Goal: Task Accomplishment & Management: Complete application form

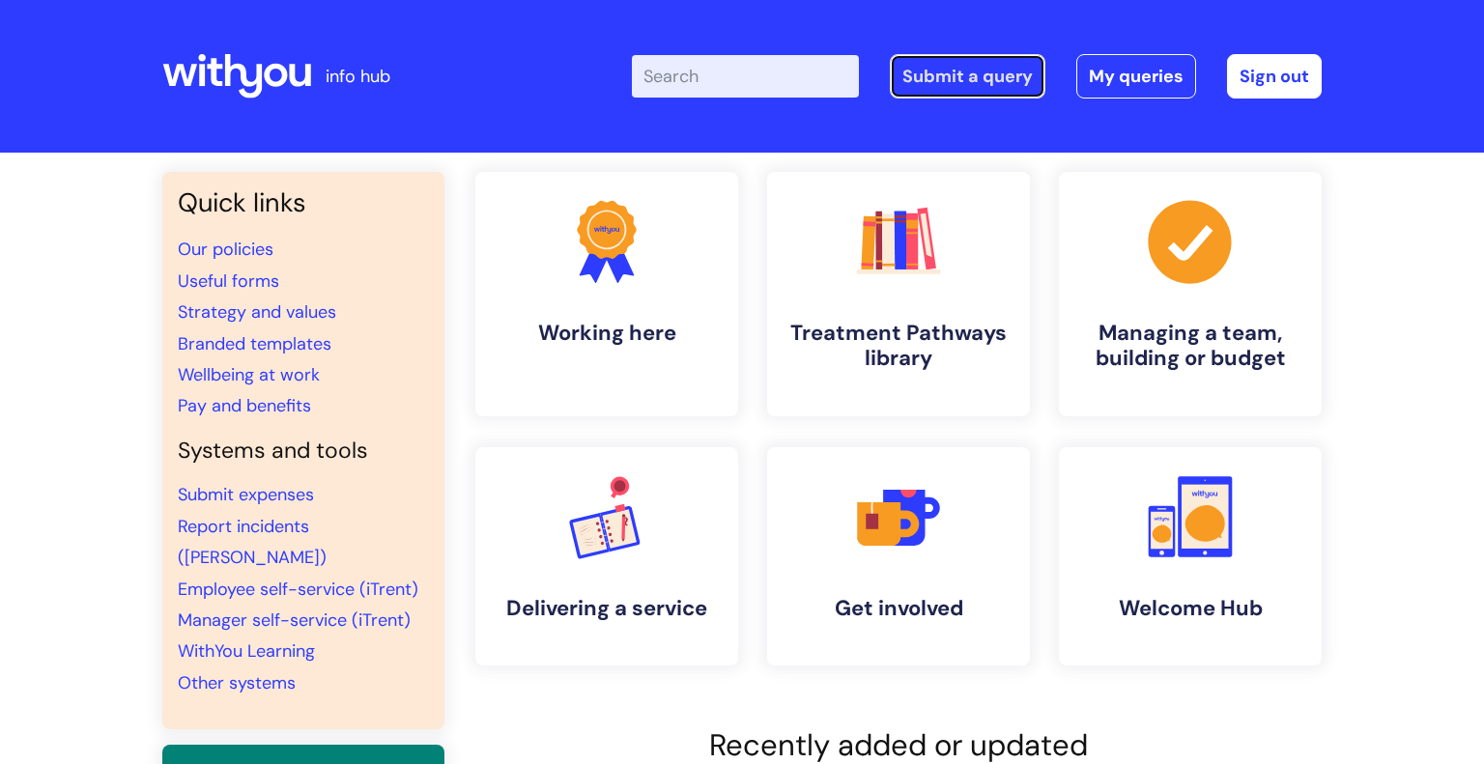
click at [989, 73] on link "Submit a query" at bounding box center [968, 76] width 156 height 44
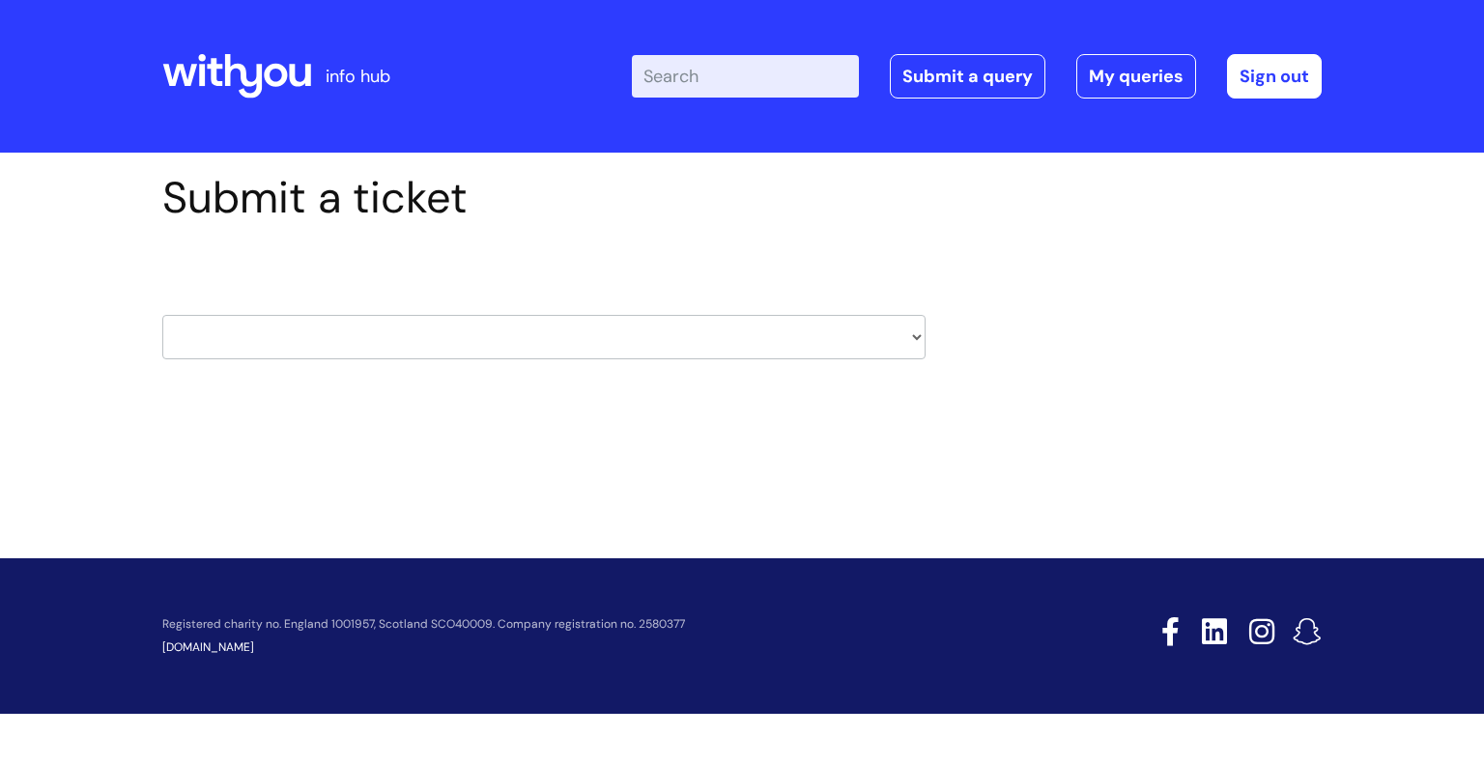
click at [426, 329] on select "HR / People IT and Support Clinical Drug Alerts Finance Accounts Data Support T…" at bounding box center [543, 337] width 763 height 44
select select "property_&_estates"
click at [162, 315] on select "HR / People IT and Support Clinical Drug Alerts Finance Accounts Data Support T…" at bounding box center [543, 337] width 763 height 44
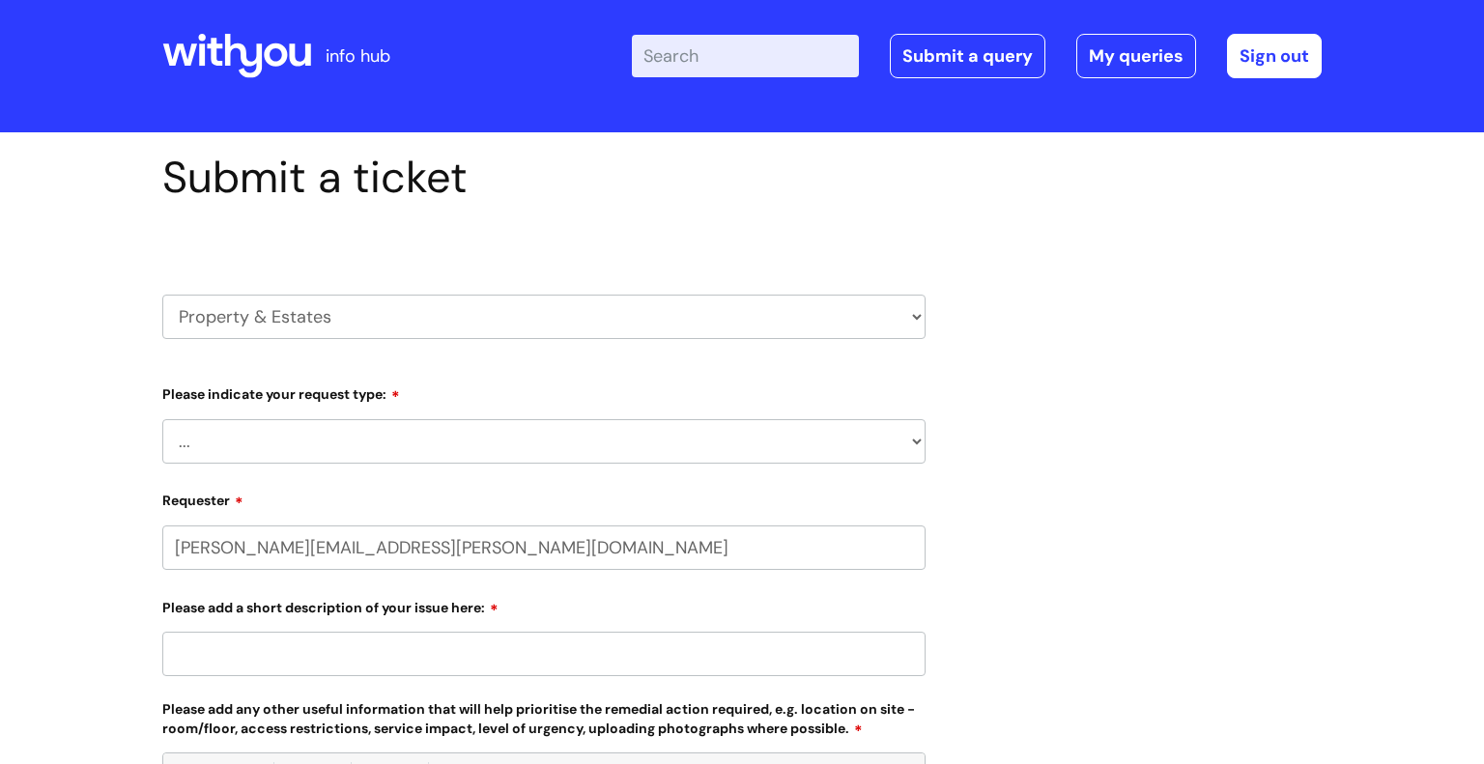
scroll to position [21, 0]
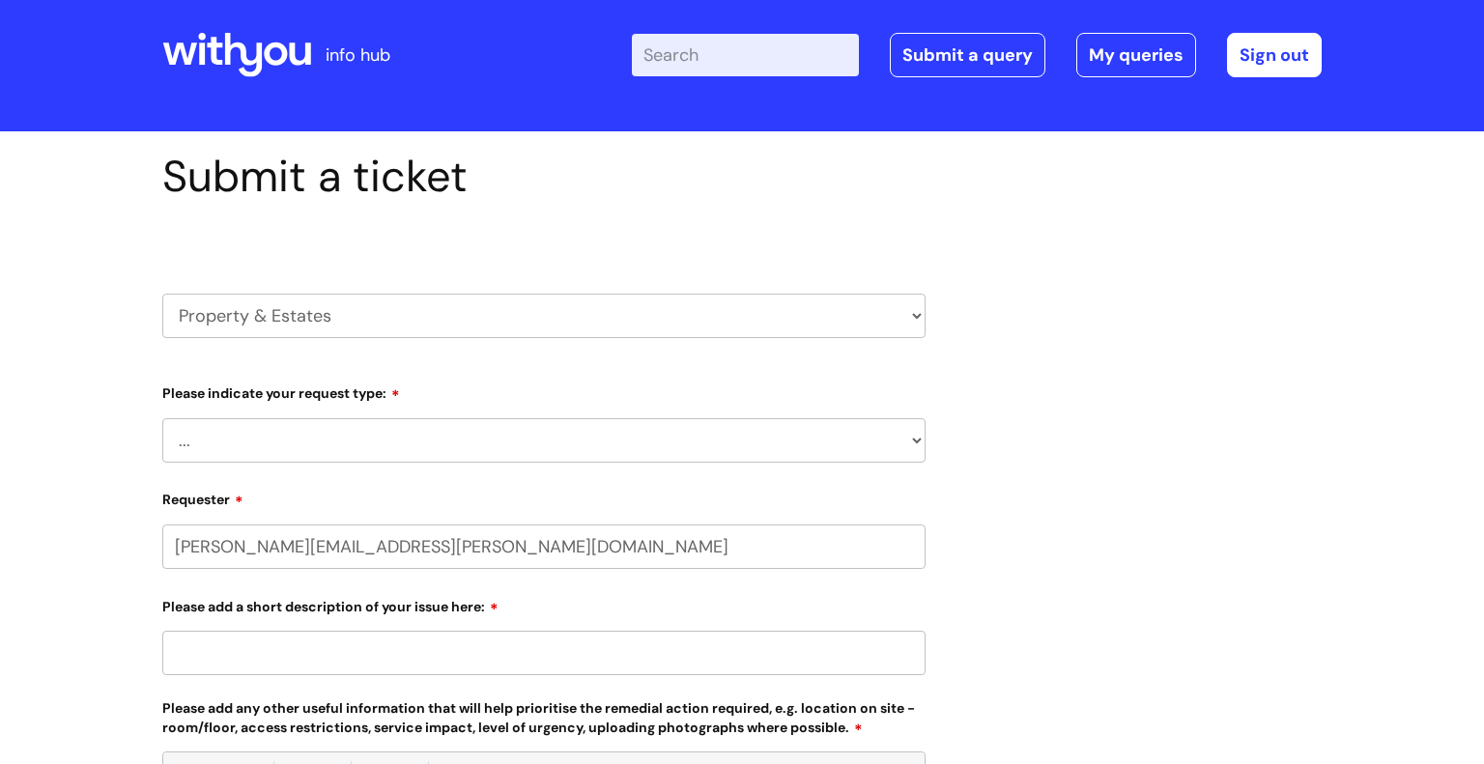
click at [328, 420] on select "... Facilities Support Lease/ Tenancy Agreements Health & Safety and Environmen…" at bounding box center [543, 440] width 763 height 44
click at [325, 434] on select "... Facilities Support Lease/ Tenancy Agreements Health & Safety and Environmen…" at bounding box center [543, 440] width 763 height 44
select select "Facilities Support"
click at [162, 418] on select "... Facilities Support Lease/ Tenancy Agreements Health & Safety and Environmen…" at bounding box center [543, 440] width 763 height 44
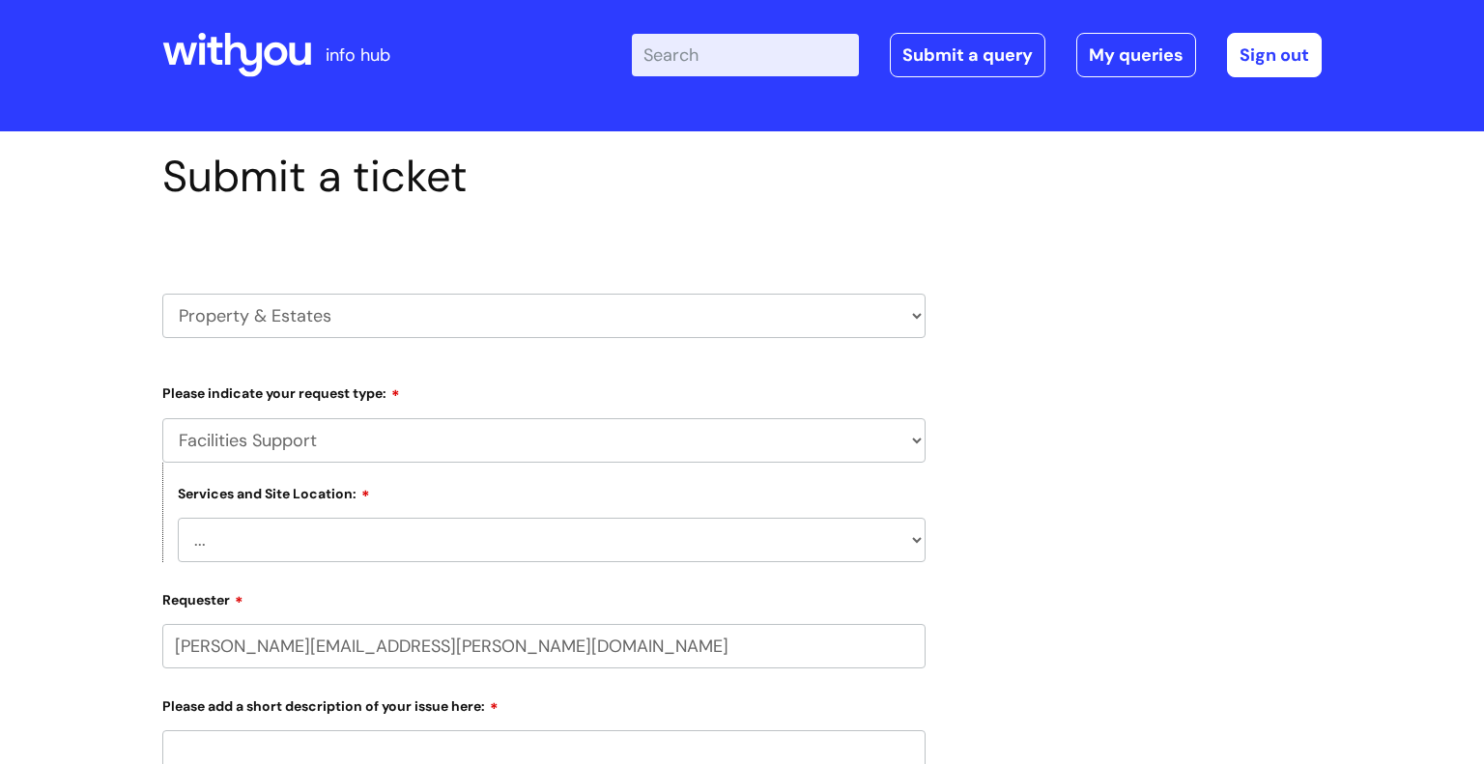
click at [289, 518] on select "... [GEOGRAPHIC_DATA] [GEOGRAPHIC_DATA] [GEOGRAPHIC_DATA] [GEOGRAPHIC_DATA] [GE…" at bounding box center [552, 540] width 748 height 44
select select "Grimsby"
click at [178, 518] on select "... [GEOGRAPHIC_DATA] [GEOGRAPHIC_DATA] [GEOGRAPHIC_DATA] [GEOGRAPHIC_DATA] [GE…" at bounding box center [552, 540] width 748 height 44
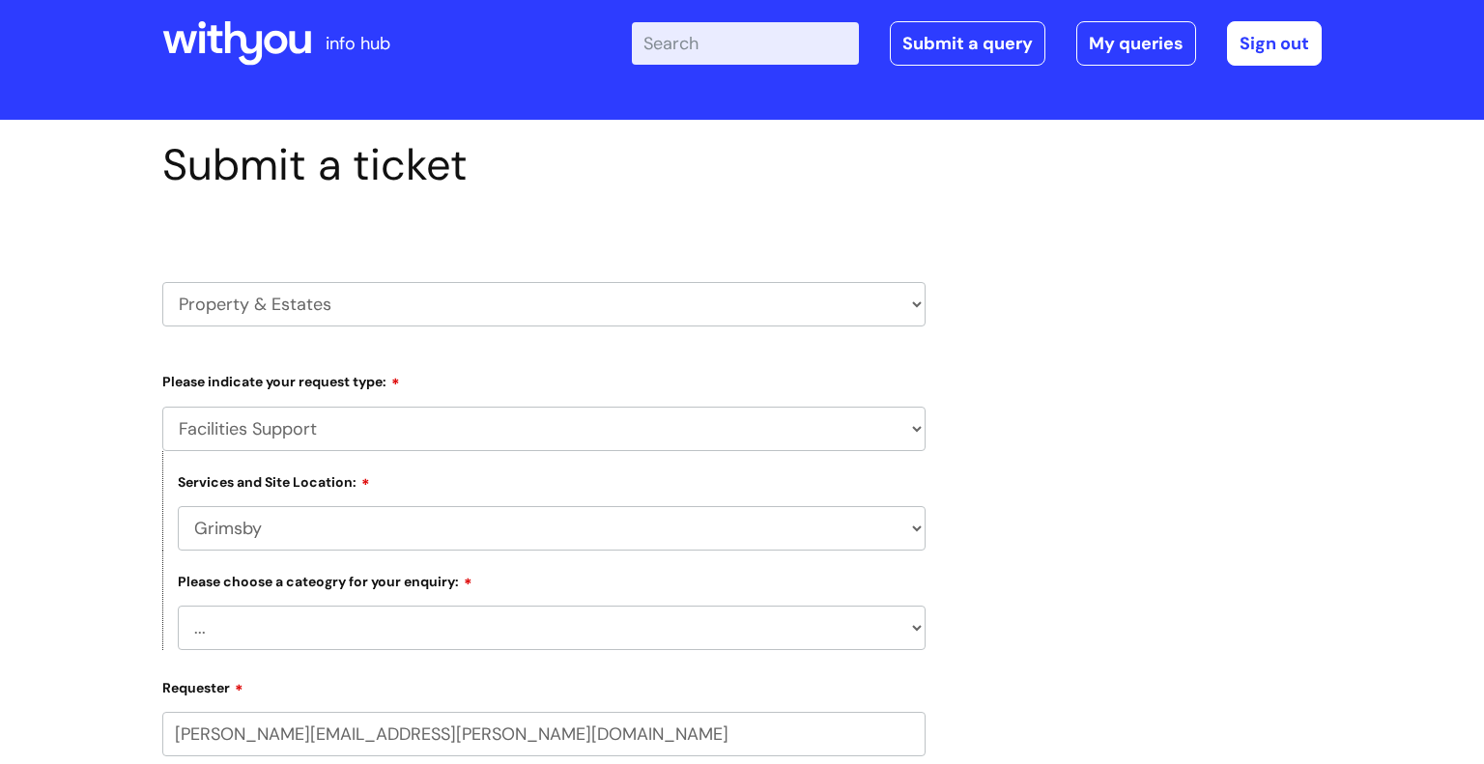
scroll to position [43, 0]
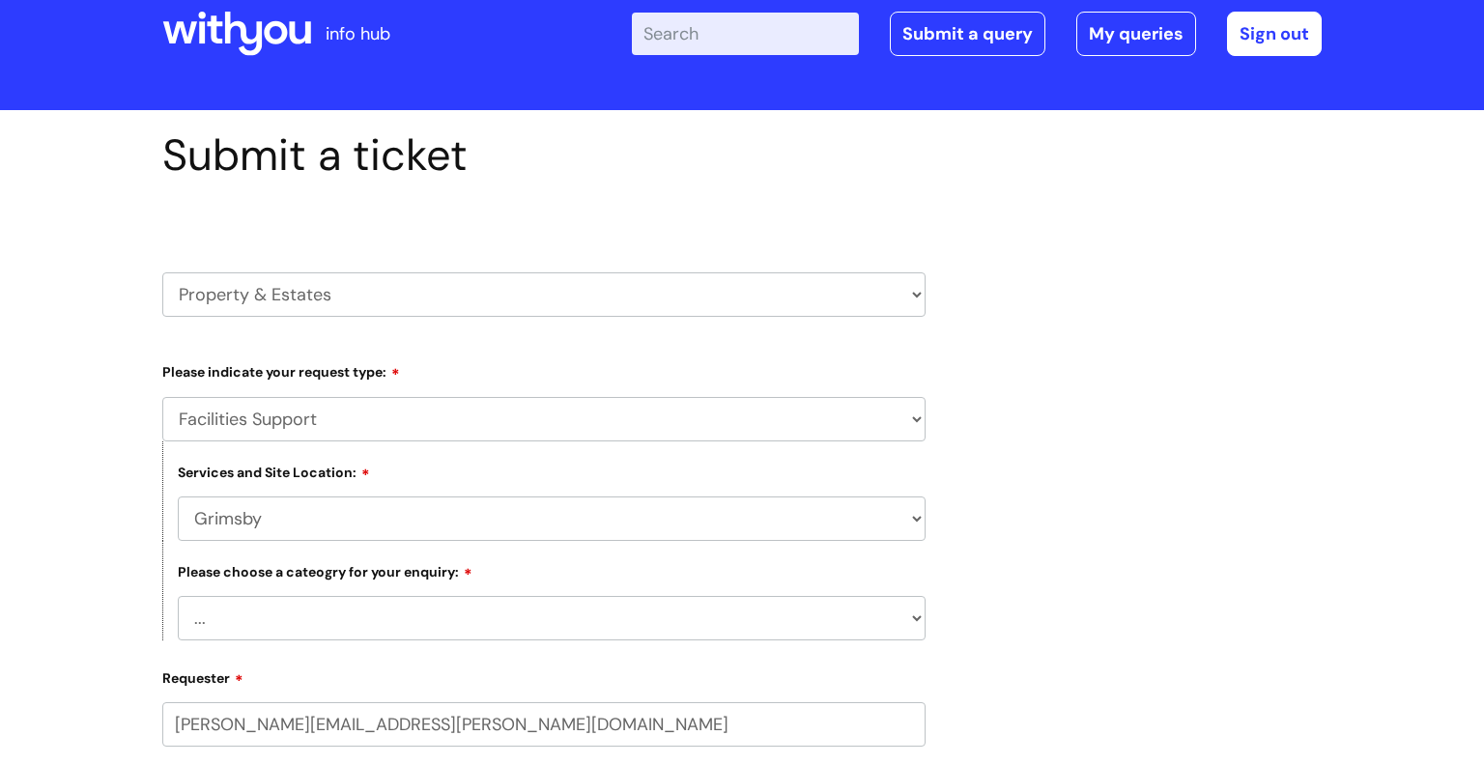
click at [312, 579] on label "Please choose a cateogry for your enquiry:" at bounding box center [325, 570] width 295 height 19
click at [298, 617] on select "... Electrical and Lighting Plumbing and Drainage Heating and Cooling Fixtures,…" at bounding box center [552, 618] width 748 height 44
select select "Windows and Doors incl. Shutters"
click at [178, 597] on select "... Electrical and Lighting Plumbing and Drainage Heating and Cooling Fixtures,…" at bounding box center [552, 618] width 748 height 44
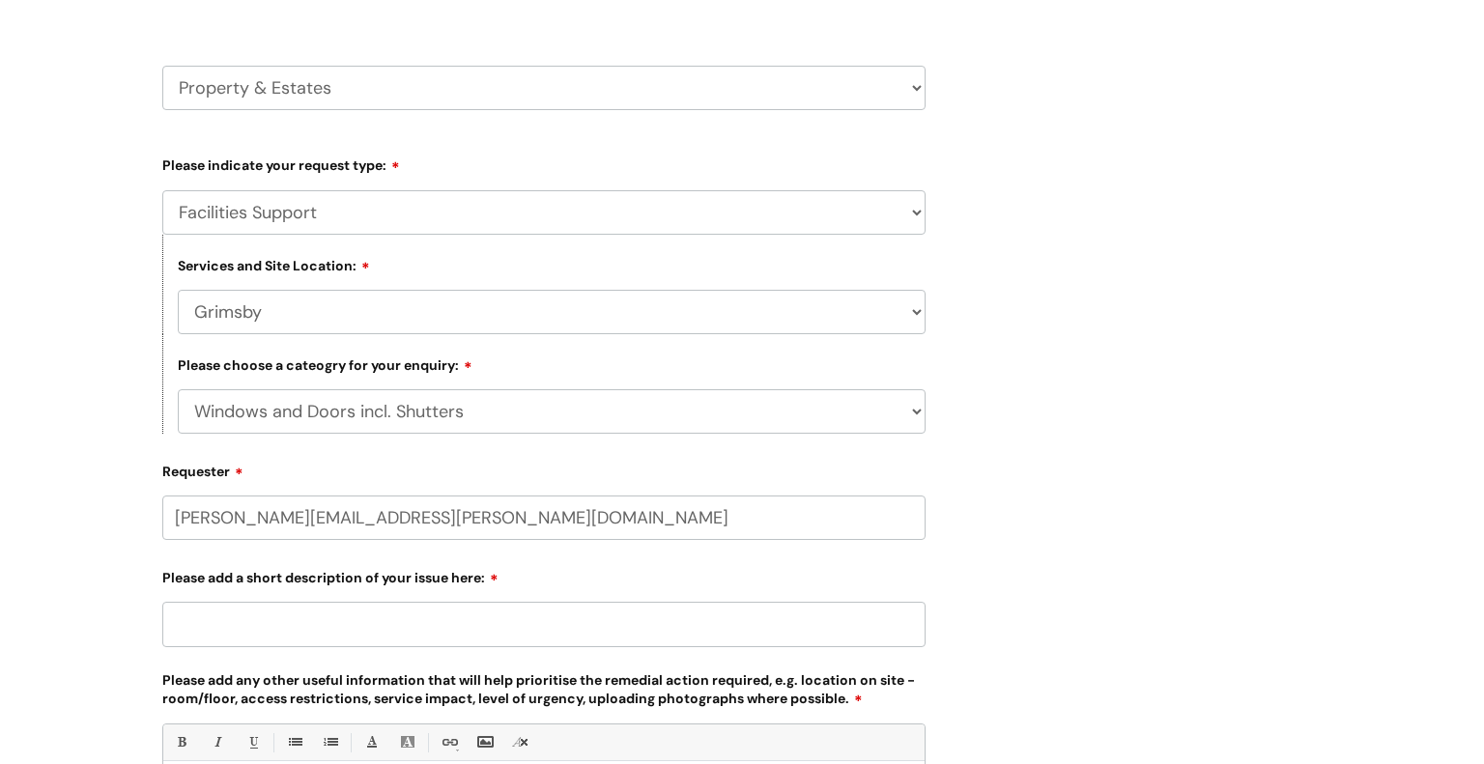
scroll to position [255, 0]
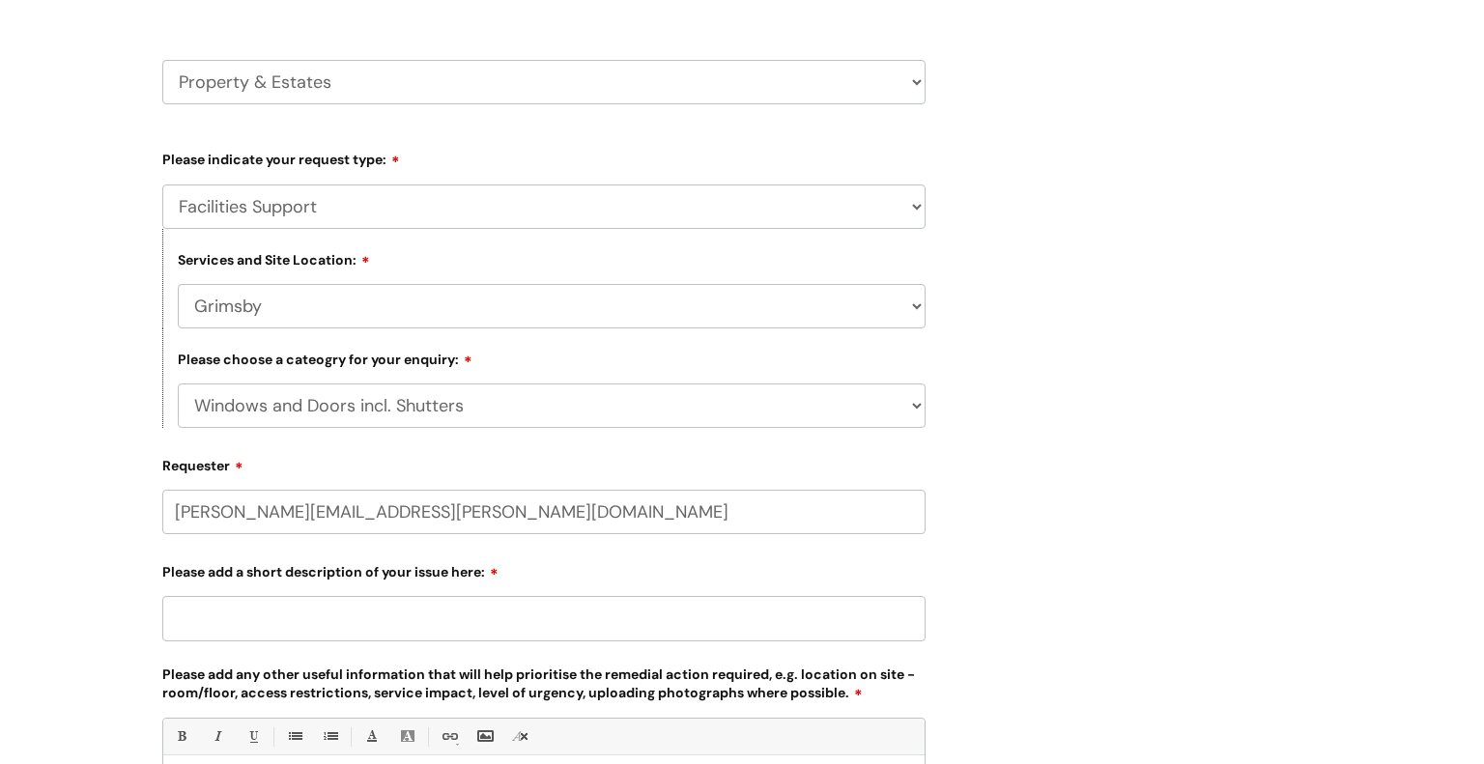
click at [327, 610] on input "Please add a short description of your issue here:" at bounding box center [543, 618] width 763 height 44
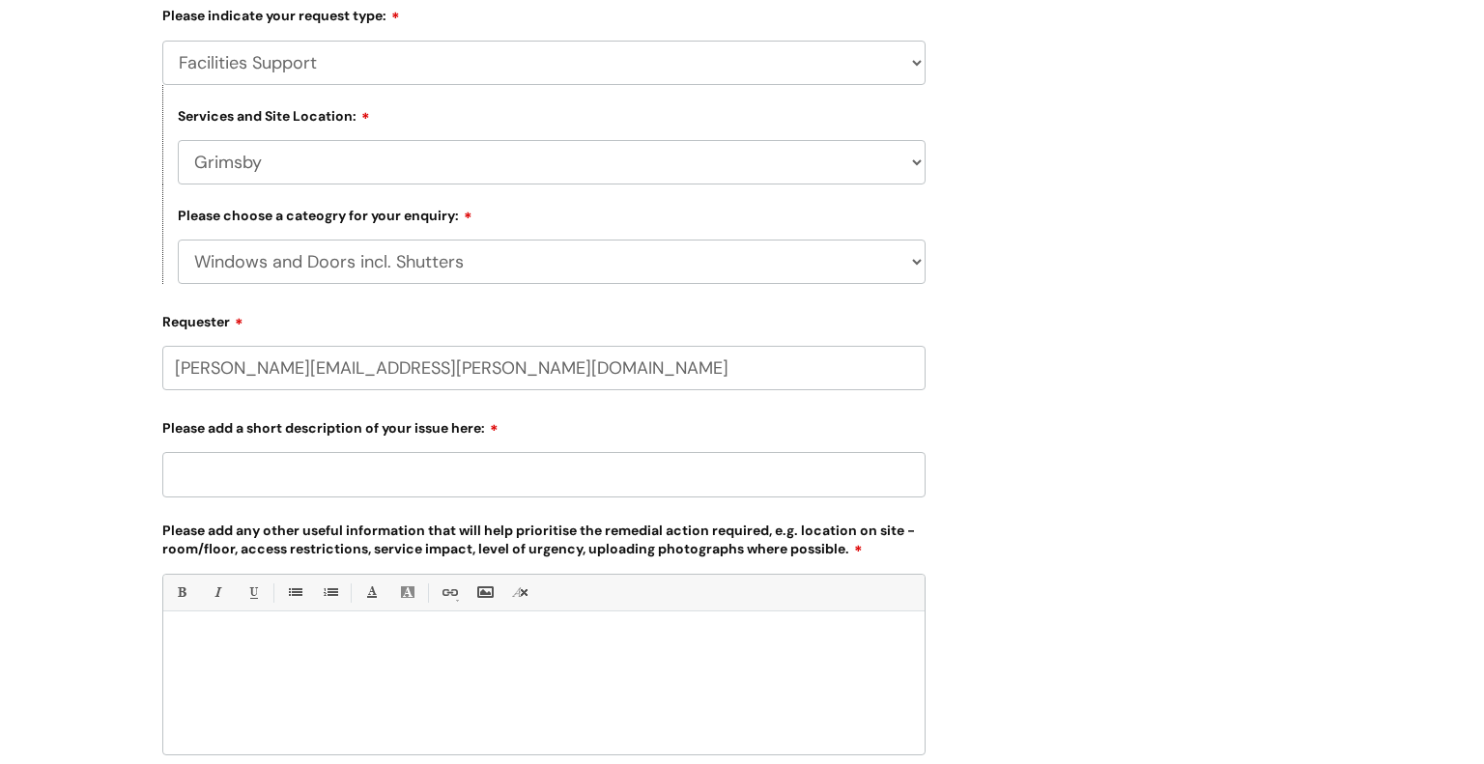
scroll to position [412, 0]
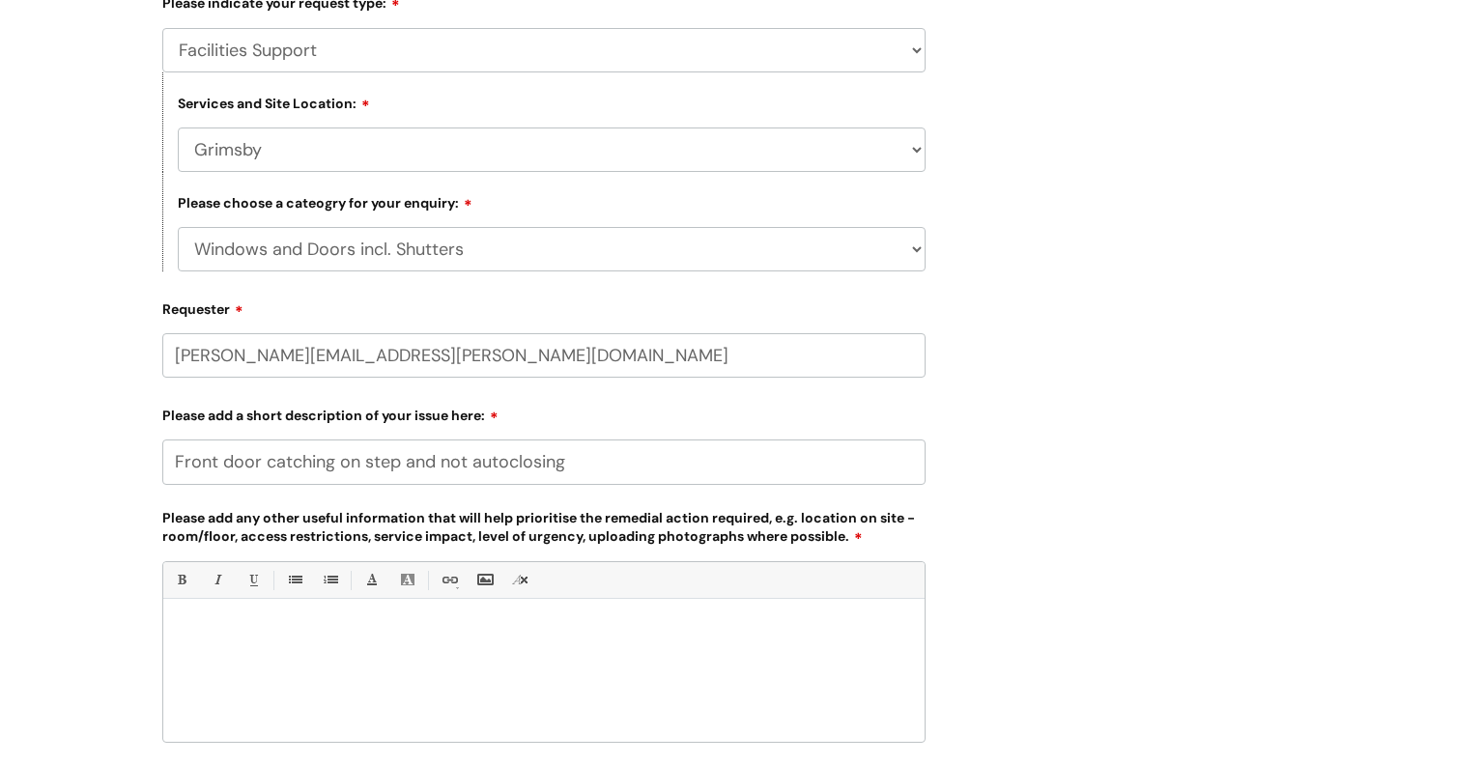
type input "Front door catching on step and not autoclosing"
click at [342, 674] on div at bounding box center [543, 675] width 761 height 133
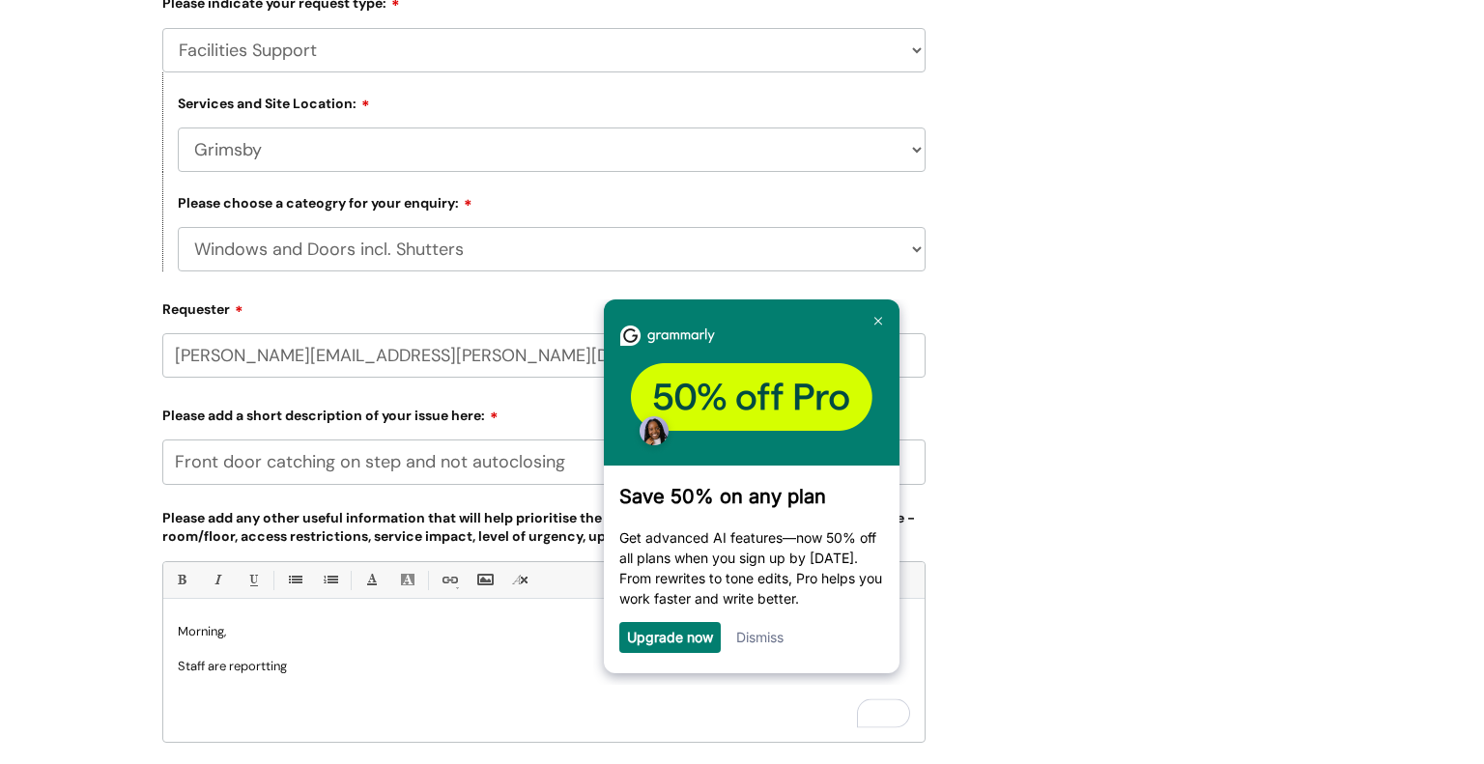
click at [754, 637] on link "Dismiss" at bounding box center [759, 637] width 47 height 16
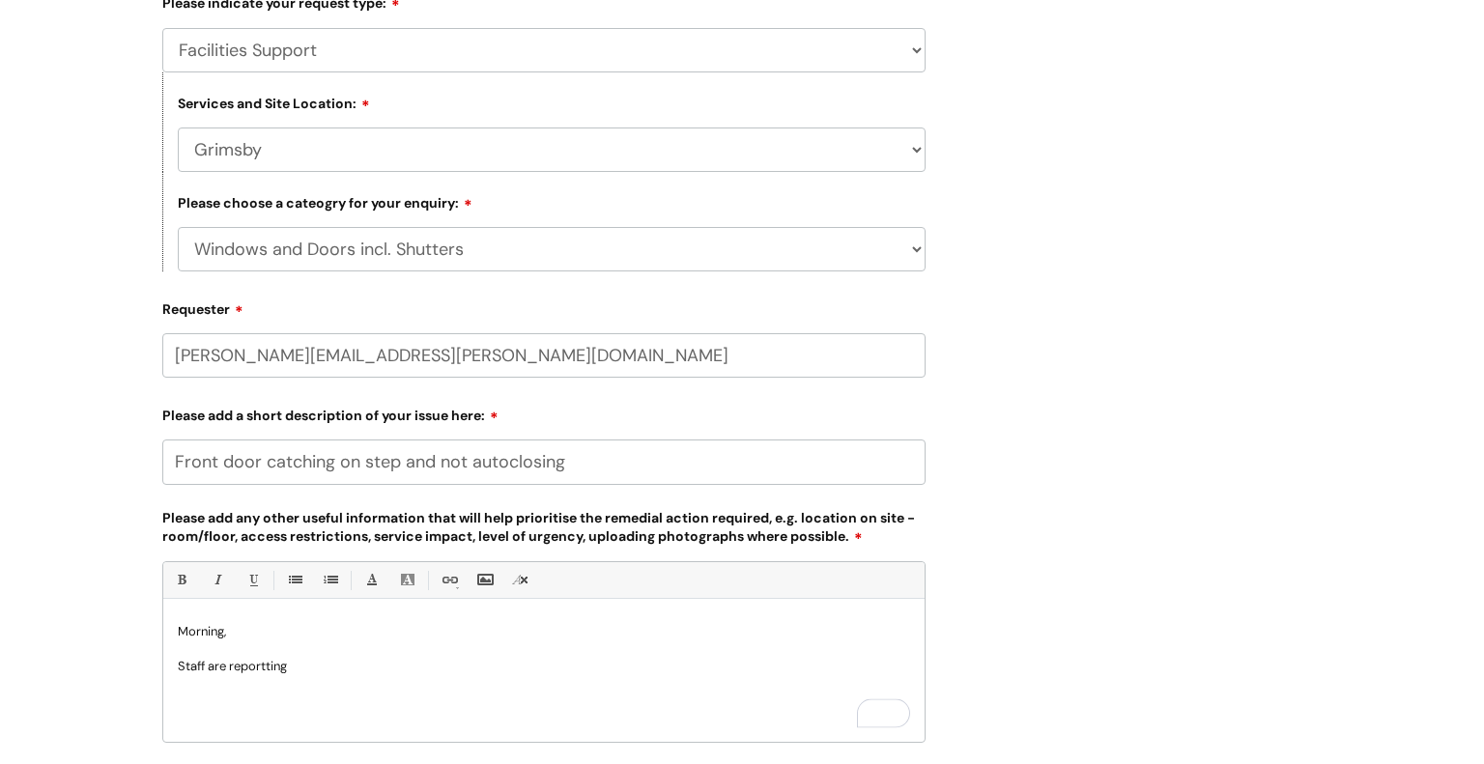
click at [521, 669] on p "Morning, Staff are reportting" at bounding box center [544, 649] width 732 height 52
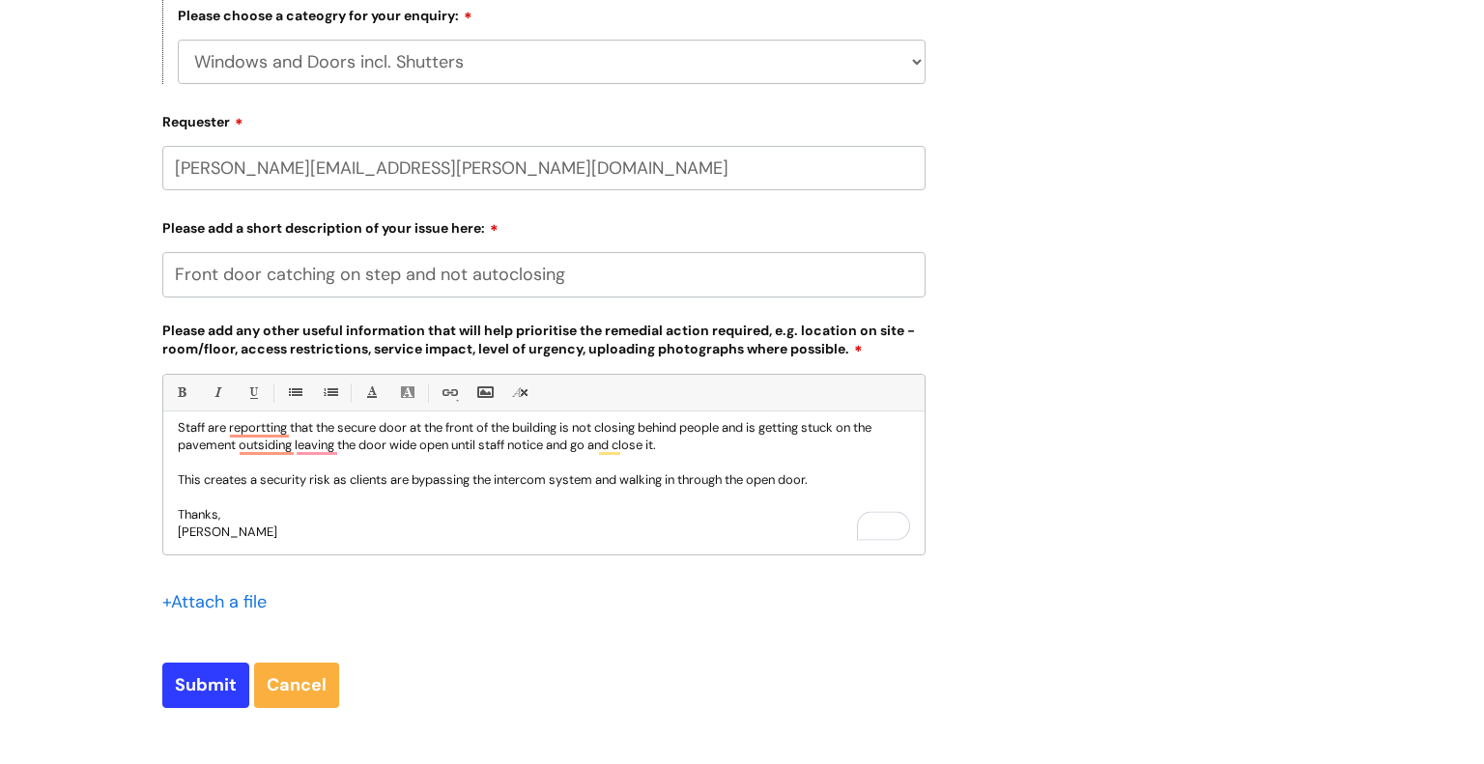
scroll to position [607, 0]
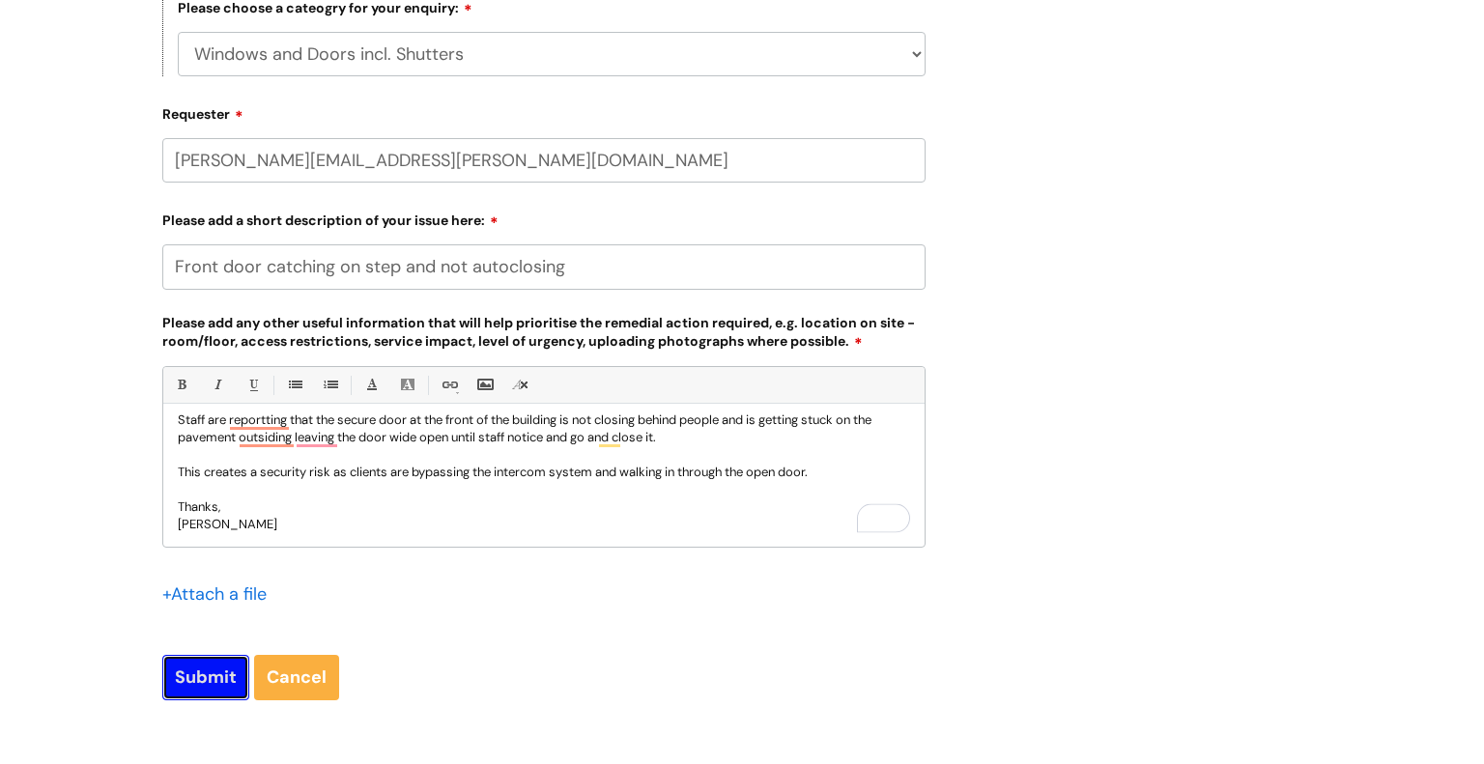
click at [183, 685] on input "Submit" at bounding box center [205, 677] width 87 height 44
type input "Please Wait..."
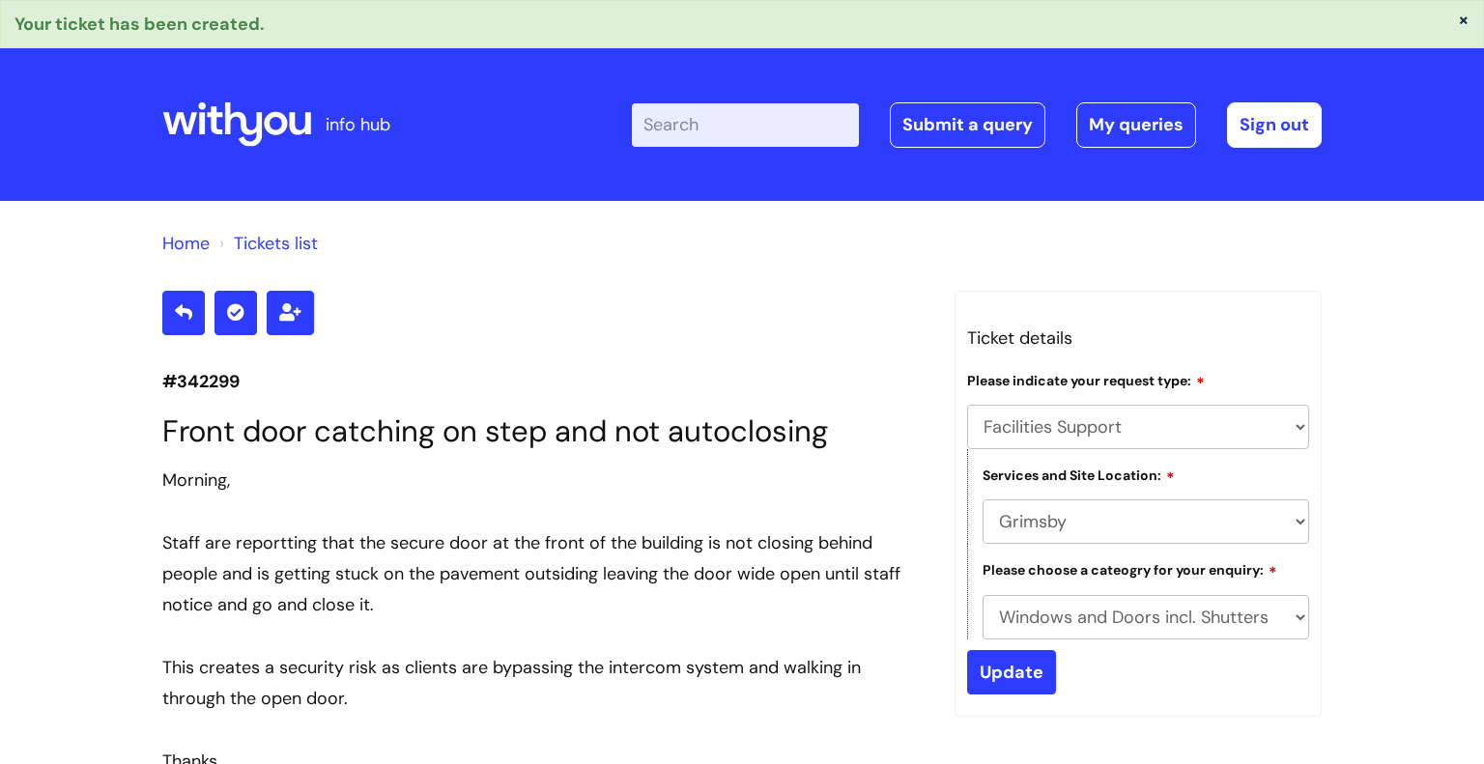
select select "Facilities Support"
select select "Grimsby"
select select "Windows and Doors incl. Shutters"
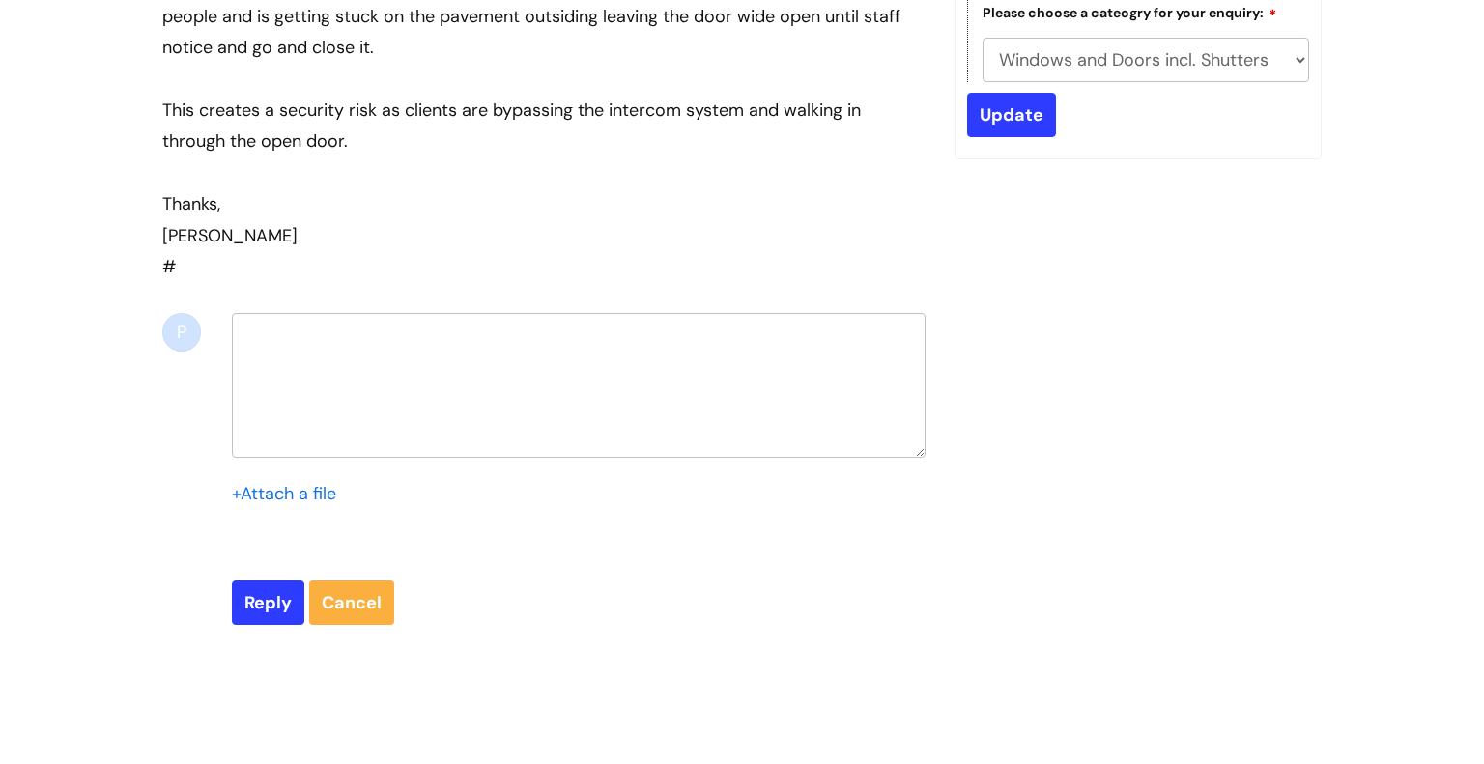
scroll to position [557, 0]
